Goal: Task Accomplishment & Management: Use online tool/utility

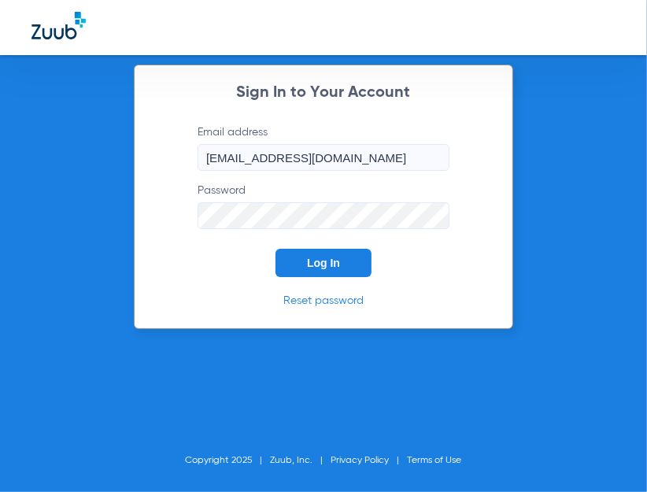
click at [319, 268] on span "Log In" at bounding box center [323, 263] width 33 height 13
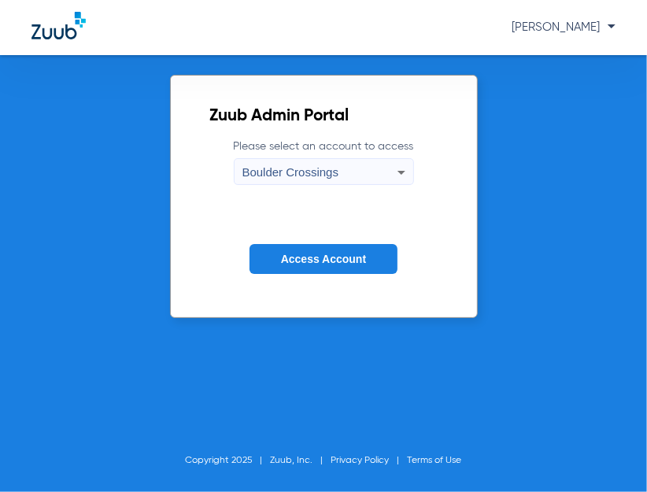
click at [318, 268] on button "Access Account" at bounding box center [323, 259] width 148 height 31
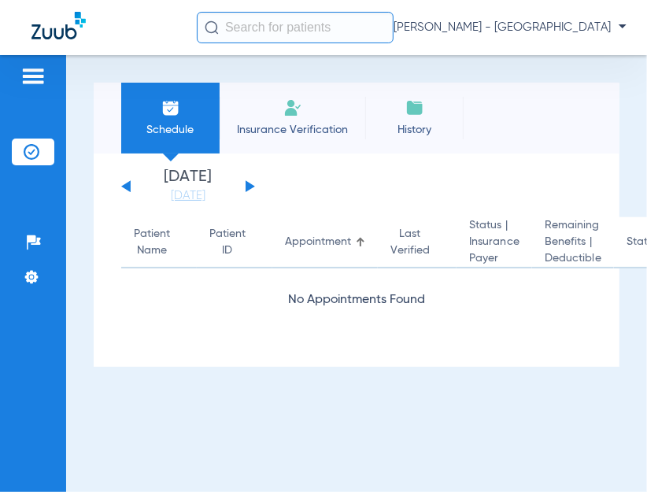
click at [234, 31] on input "text" at bounding box center [295, 27] width 197 height 31
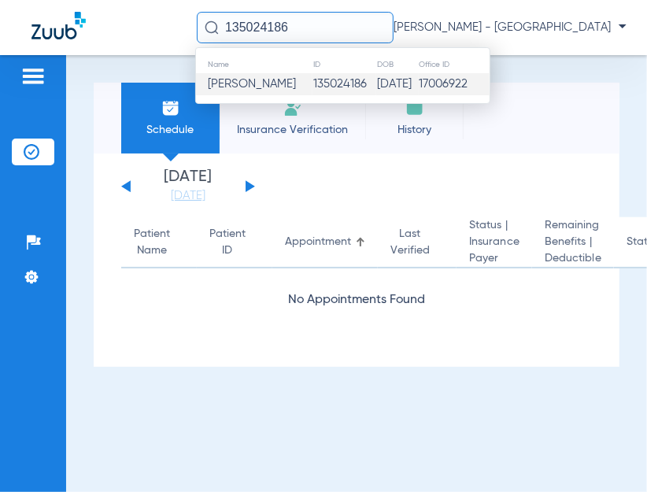
click at [312, 91] on td "135024186" at bounding box center [344, 84] width 64 height 22
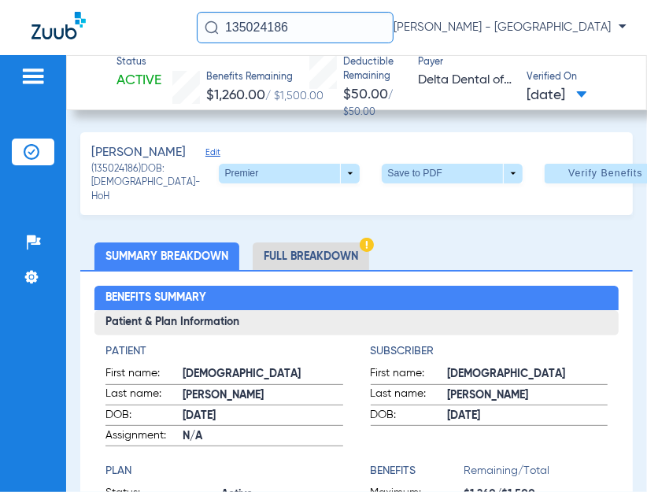
drag, startPoint x: 302, startPoint y: 19, endPoint x: 179, endPoint y: 23, distance: 122.8
click at [197, 23] on input "135024186" at bounding box center [295, 27] width 197 height 31
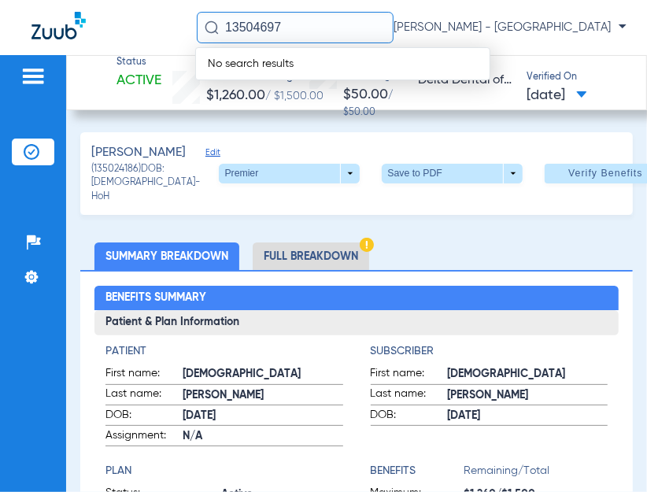
drag, startPoint x: 292, startPoint y: 26, endPoint x: 94, endPoint y: -11, distance: 201.7
click at [197, 12] on input "13504697" at bounding box center [295, 27] width 197 height 31
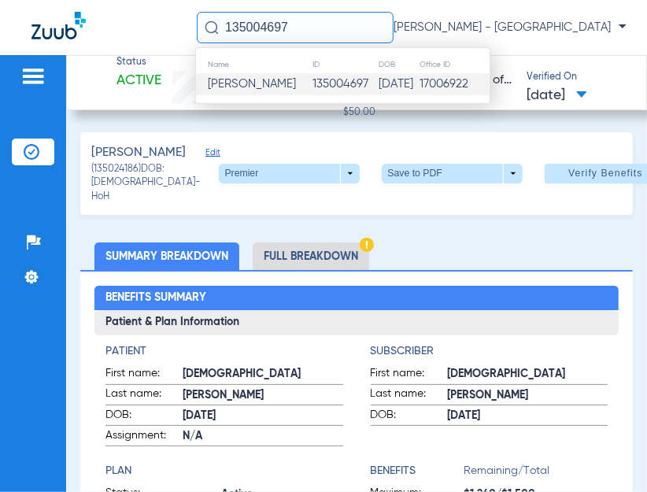
type input "135004697"
click at [247, 78] on span "[PERSON_NAME]" at bounding box center [252, 84] width 88 height 12
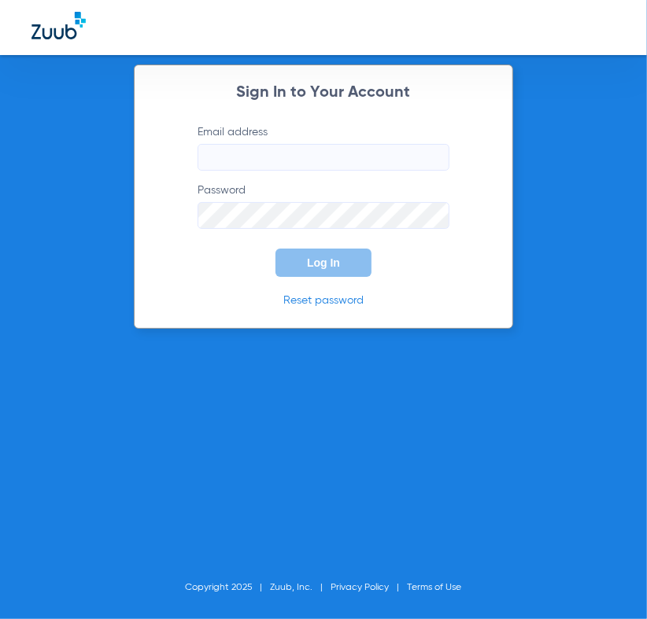
type input "[EMAIL_ADDRESS][DOMAIN_NAME]"
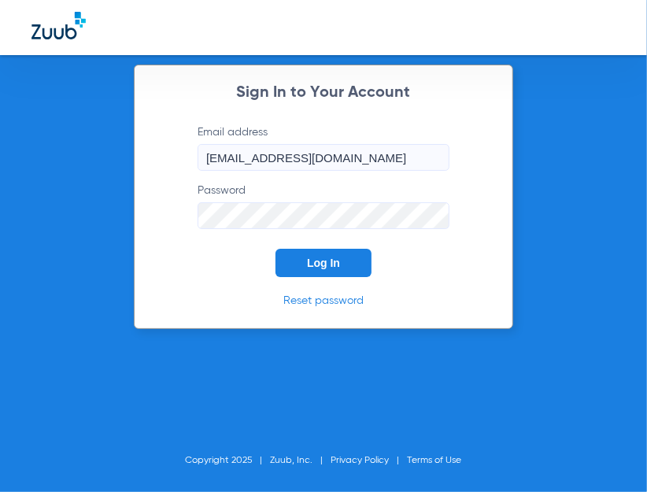
click at [303, 268] on button "Log In" at bounding box center [323, 263] width 96 height 28
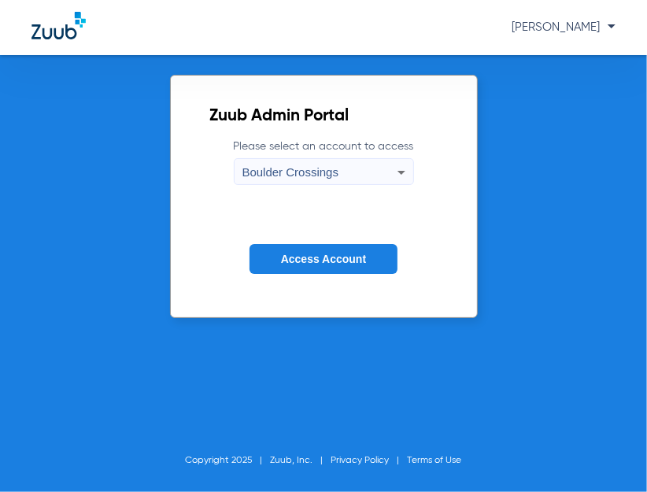
click at [283, 256] on span "Access Account" at bounding box center [323, 259] width 85 height 13
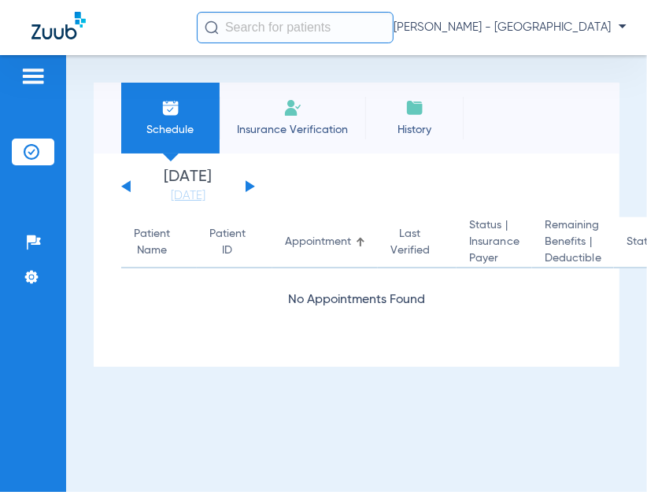
click at [247, 35] on input "text" at bounding box center [295, 27] width 197 height 31
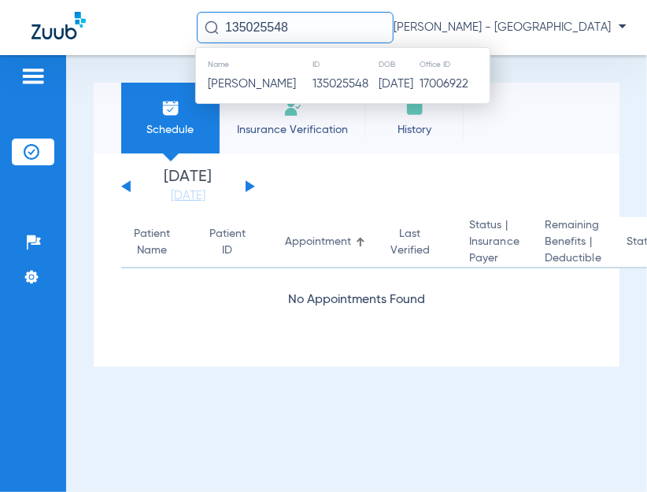
click at [339, 72] on th "ID" at bounding box center [345, 64] width 66 height 17
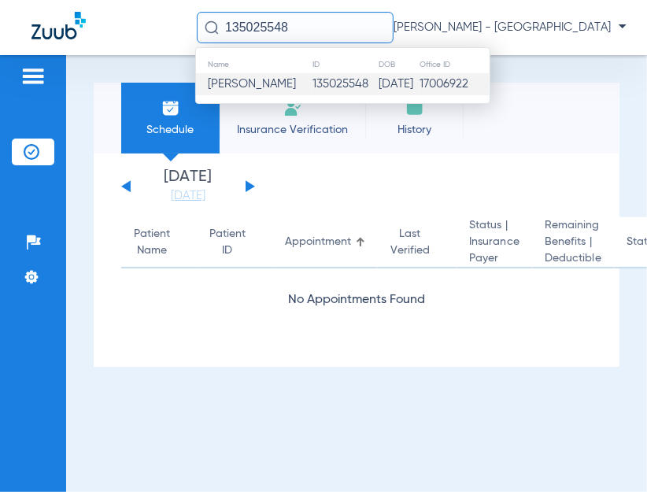
click at [342, 87] on td "135025548" at bounding box center [345, 84] width 66 height 22
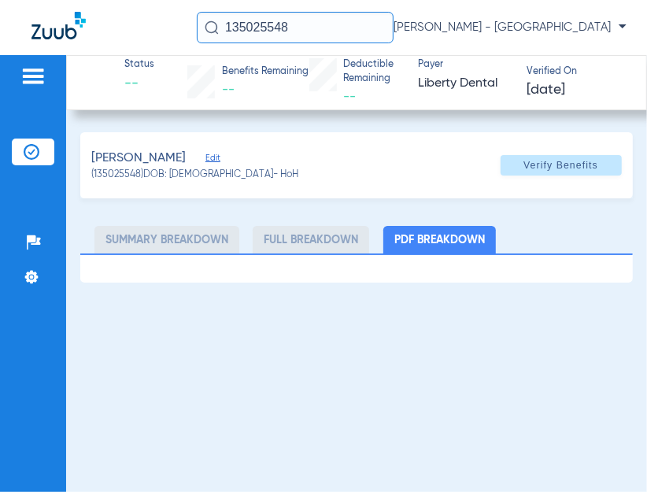
drag, startPoint x: 305, startPoint y: 30, endPoint x: 140, endPoint y: 33, distance: 165.3
click at [197, 32] on input "135025548" at bounding box center [295, 27] width 197 height 31
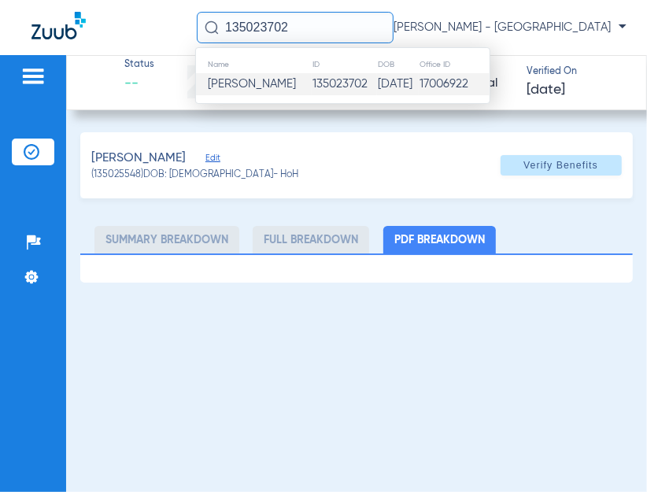
click at [325, 85] on td "135023702" at bounding box center [344, 84] width 65 height 22
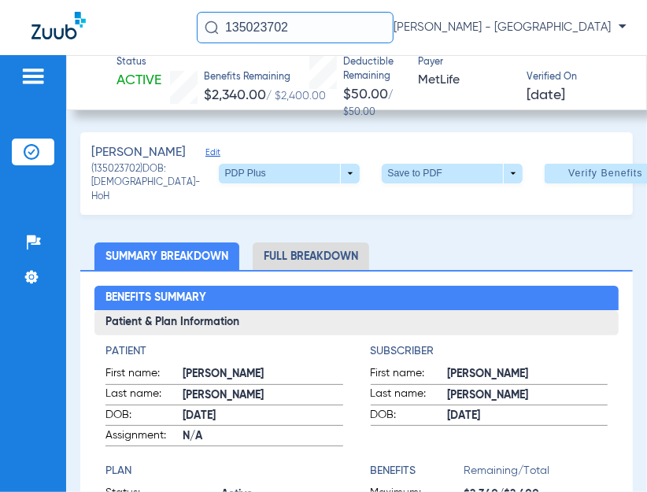
drag, startPoint x: 296, startPoint y: 35, endPoint x: 22, endPoint y: 13, distance: 274.7
click at [197, 13] on input "135023702" at bounding box center [295, 27] width 197 height 31
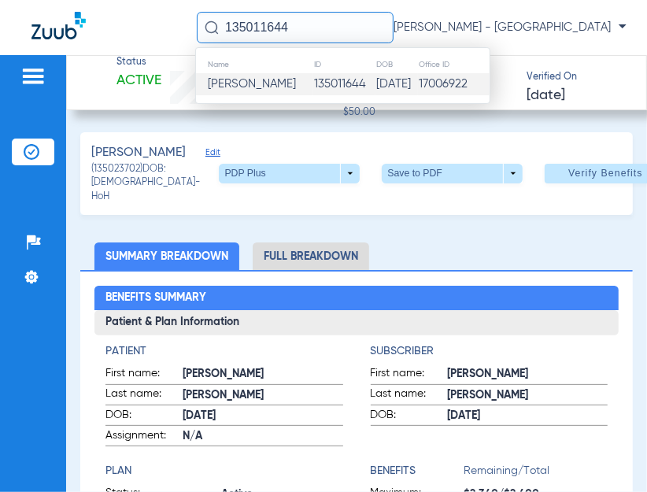
click at [264, 87] on td "[PERSON_NAME]" at bounding box center [254, 84] width 117 height 22
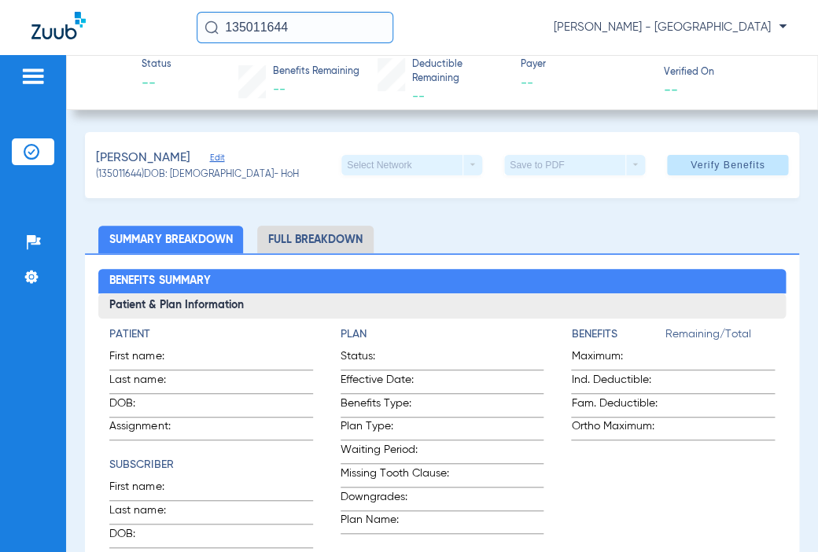
drag, startPoint x: 296, startPoint y: 30, endPoint x: 188, endPoint y: 35, distance: 107.9
click at [197, 35] on input "135011644" at bounding box center [295, 27] width 197 height 31
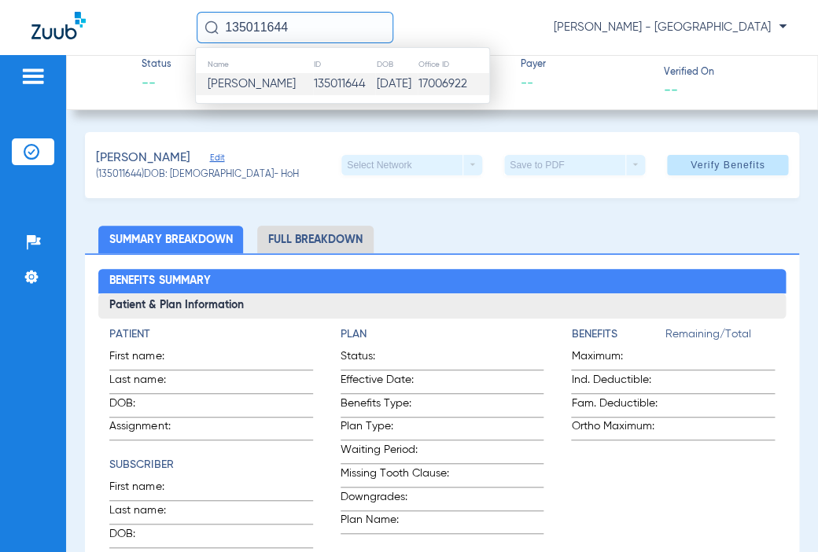
click at [218, 81] on span "[PERSON_NAME]" at bounding box center [252, 84] width 88 height 12
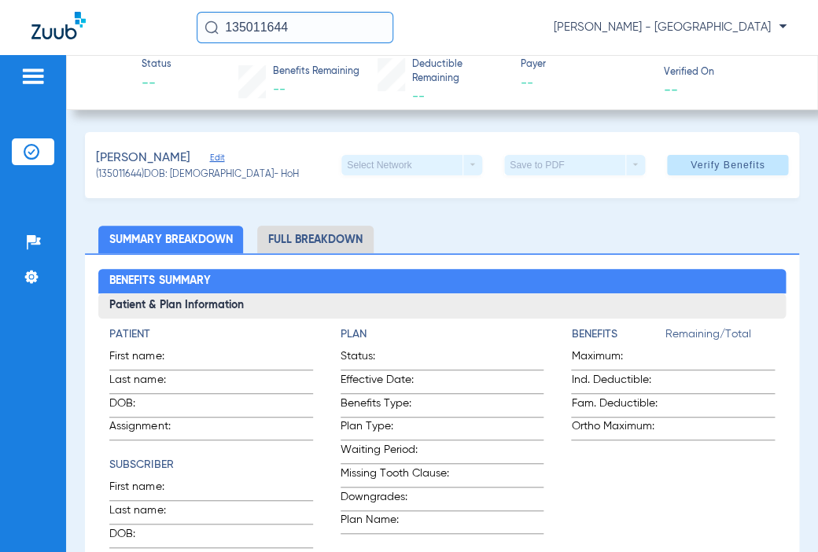
drag, startPoint x: 150, startPoint y: 31, endPoint x: 92, endPoint y: 30, distance: 58.3
click at [197, 30] on input "135011644" at bounding box center [295, 27] width 197 height 31
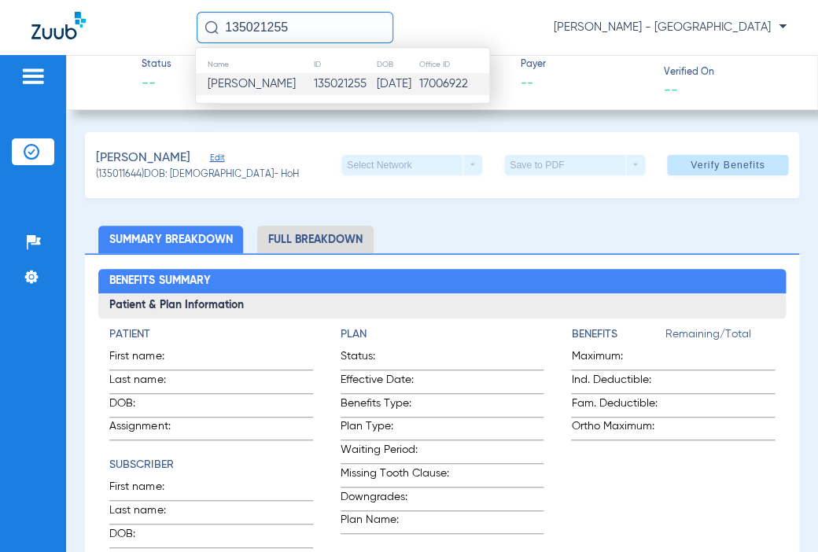
type input "135021255"
click at [286, 87] on span "[PERSON_NAME]" at bounding box center [252, 84] width 88 height 12
